Goal: Information Seeking & Learning: Learn about a topic

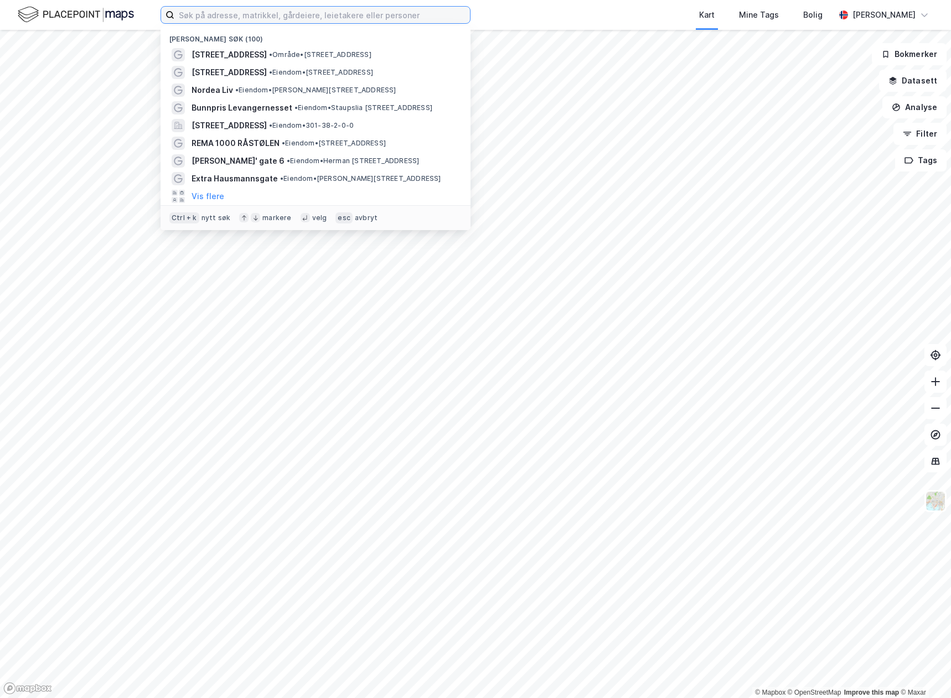
click at [283, 14] on input at bounding box center [321, 15] width 295 height 17
paste input "Coop Lommedalen"
type input "Coop Lommedalen"
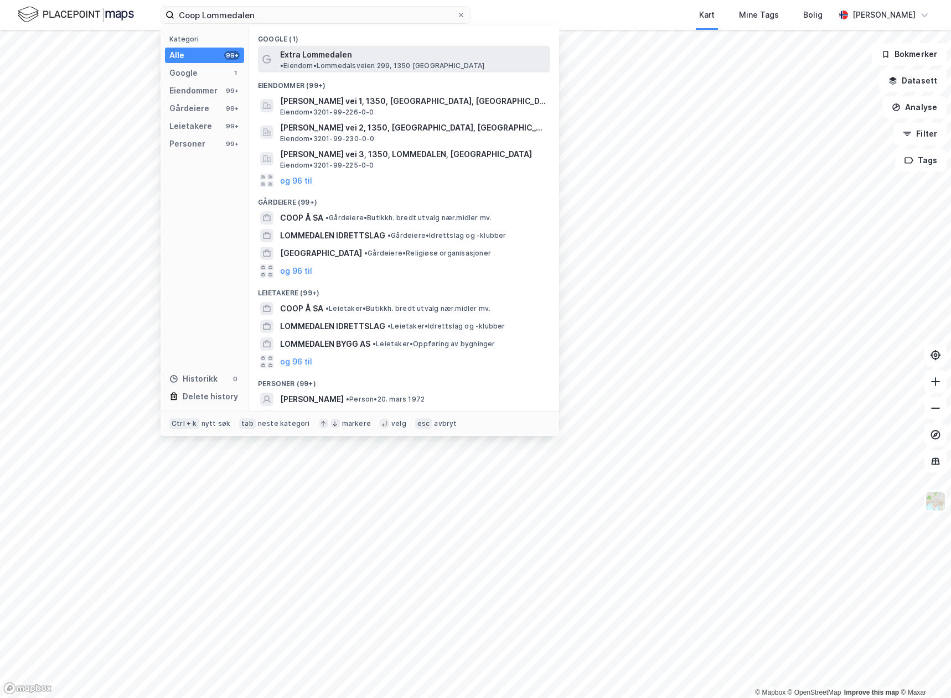
click at [321, 54] on span "Extra Lommedalen" at bounding box center [316, 54] width 72 height 13
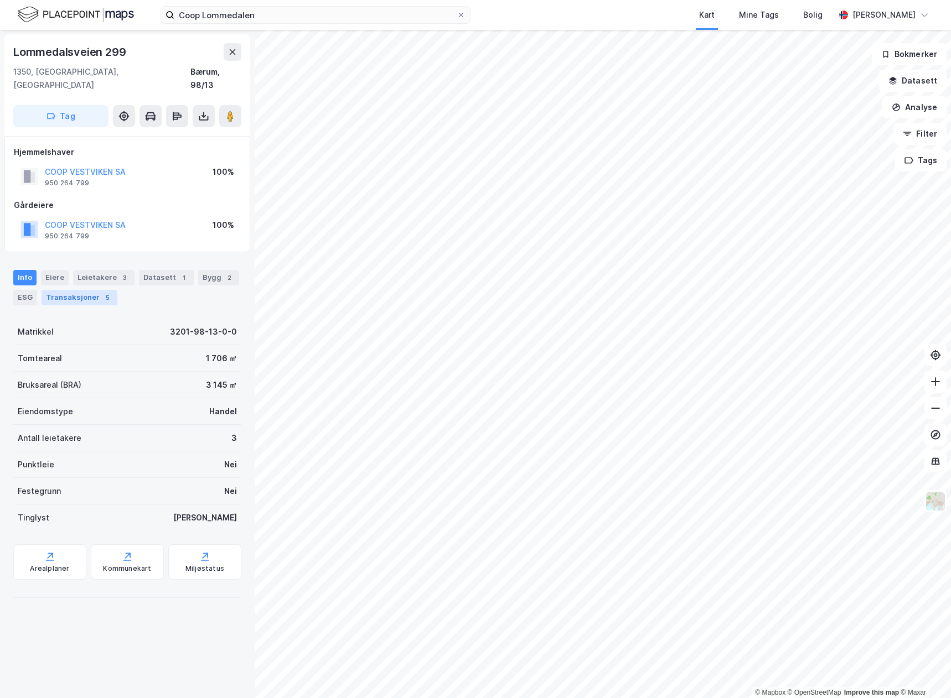
click at [96, 290] on div "Transaksjoner 5" at bounding box center [79, 297] width 76 height 15
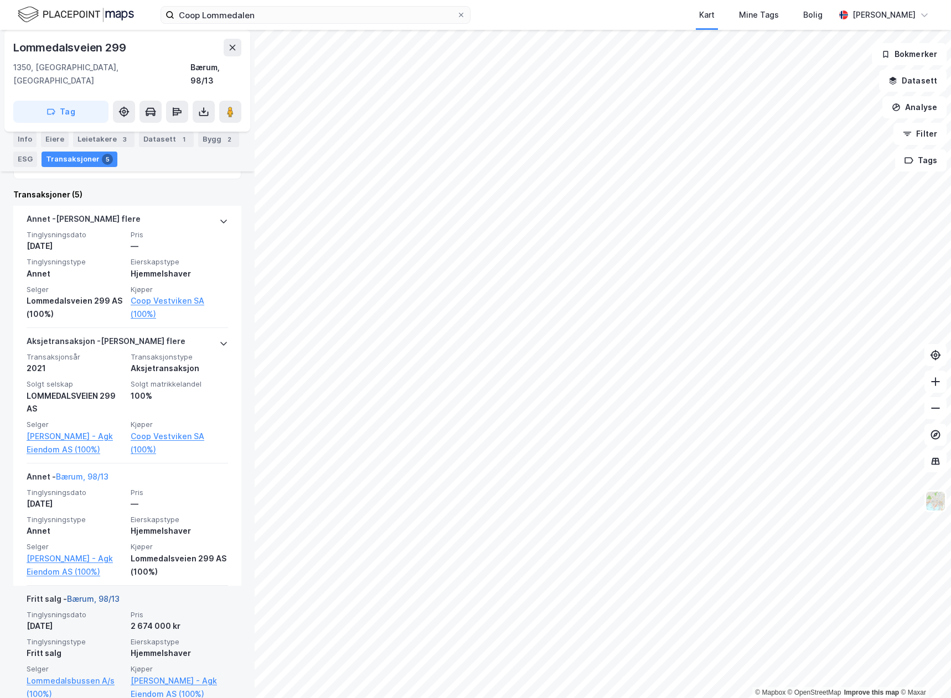
scroll to position [332, 0]
